Goal: Task Accomplishment & Management: Use online tool/utility

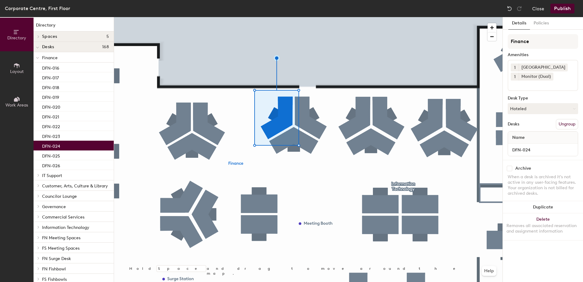
click at [180, 17] on div at bounding box center [308, 17] width 389 height 0
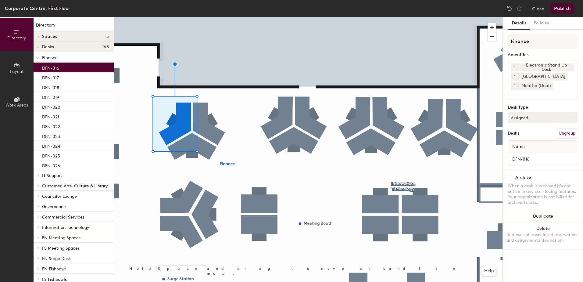
click at [541, 113] on button "Assigned" at bounding box center [543, 117] width 70 height 11
click at [381, 17] on div at bounding box center [308, 17] width 389 height 0
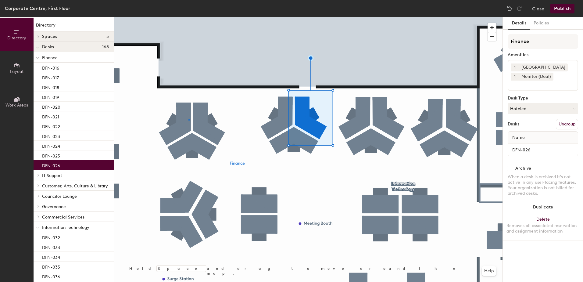
click at [189, 17] on div at bounding box center [308, 17] width 389 height 0
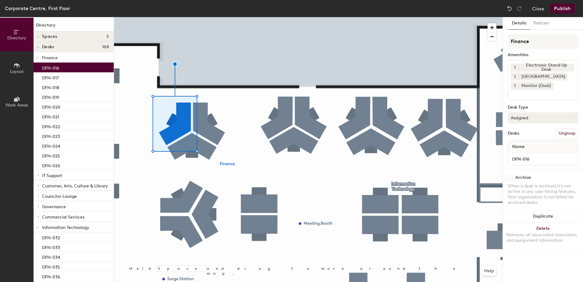
click at [541, 122] on button "Assigned" at bounding box center [543, 117] width 70 height 11
click at [536, 157] on div "Hoteled" at bounding box center [538, 154] width 61 height 9
click at [561, 10] on button "Publish" at bounding box center [563, 9] width 24 height 10
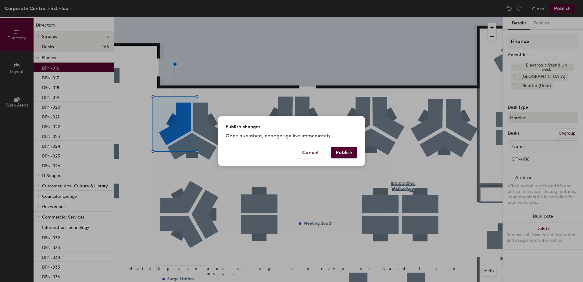
click at [345, 154] on button "Publish" at bounding box center [344, 153] width 27 height 12
